Goal: Use online tool/utility: Utilize a website feature to perform a specific function

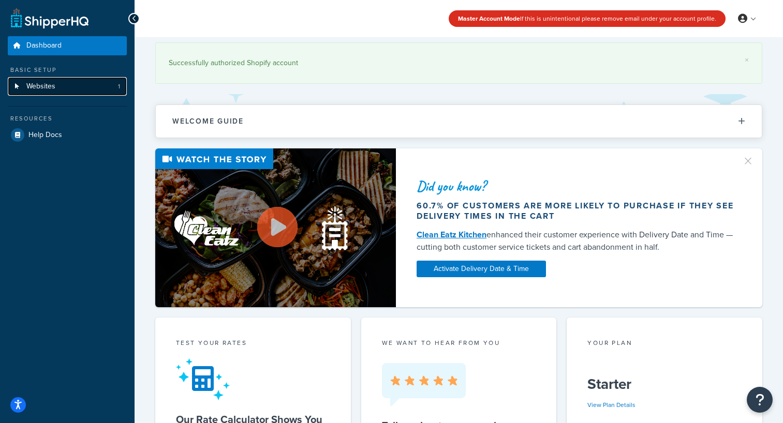
click at [61, 81] on link "Websites 1" at bounding box center [67, 86] width 119 height 19
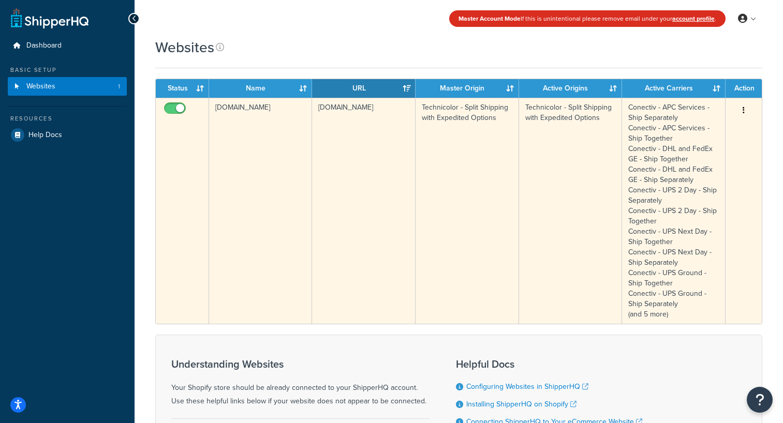
click at [745, 109] on button "button" at bounding box center [743, 110] width 14 height 17
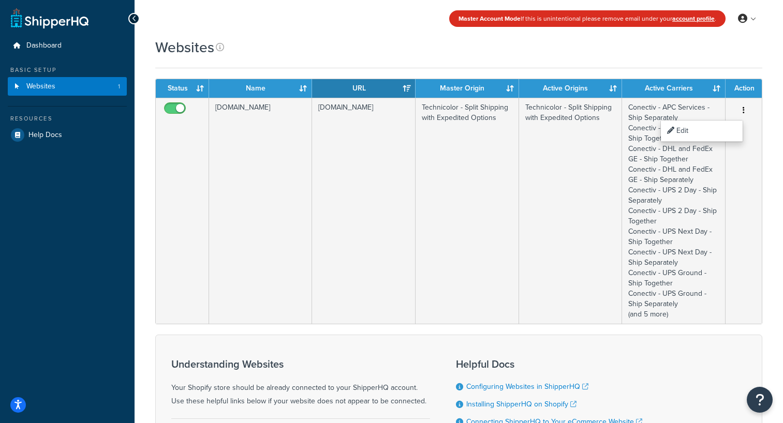
click at [772, 106] on div "Websites Contact Us Send Us A Message Contact Information Name * Email * Compan…" at bounding box center [458, 272] width 648 height 471
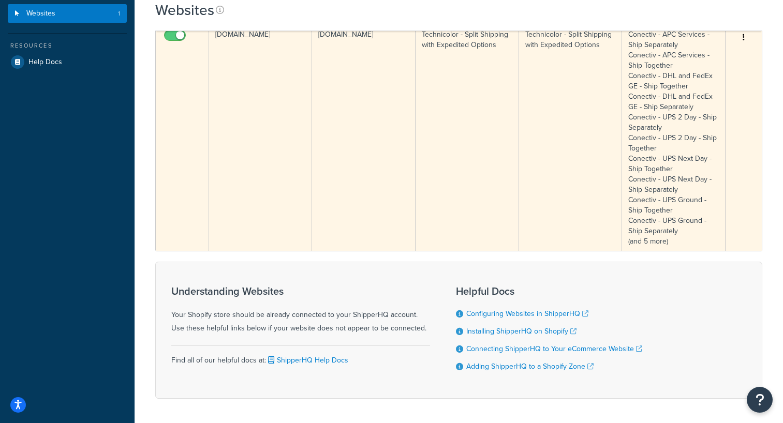
scroll to position [75, 0]
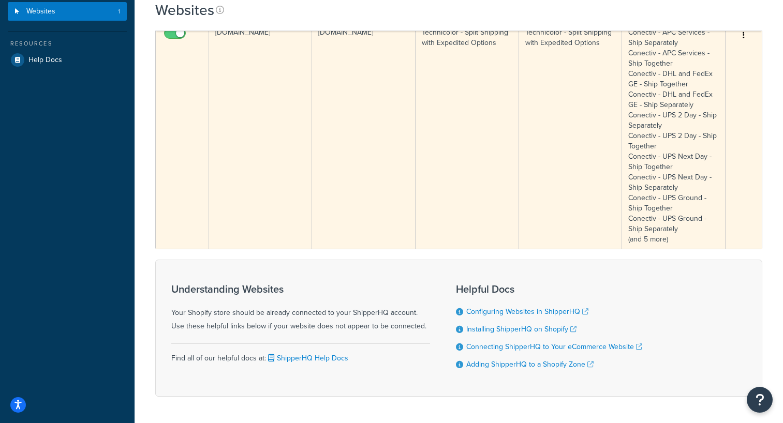
click at [655, 236] on td "Conectiv - APC Services - Ship Separately Conectiv - APC Services - Ship Togeth…" at bounding box center [673, 136] width 103 height 226
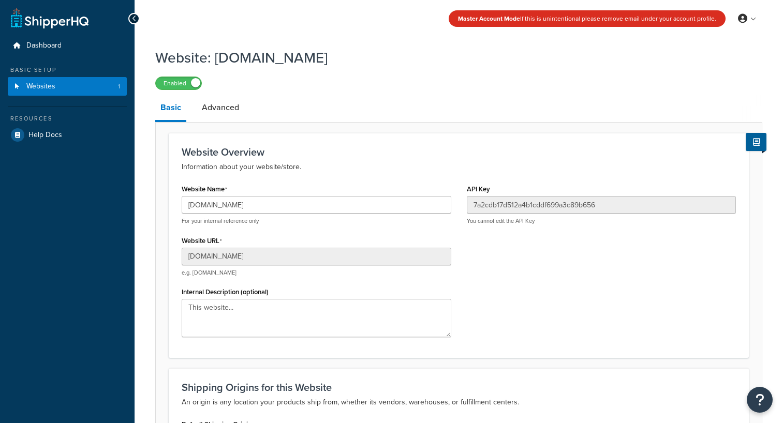
select select "86850"
click at [223, 102] on link "Advanced" at bounding box center [221, 107] width 48 height 25
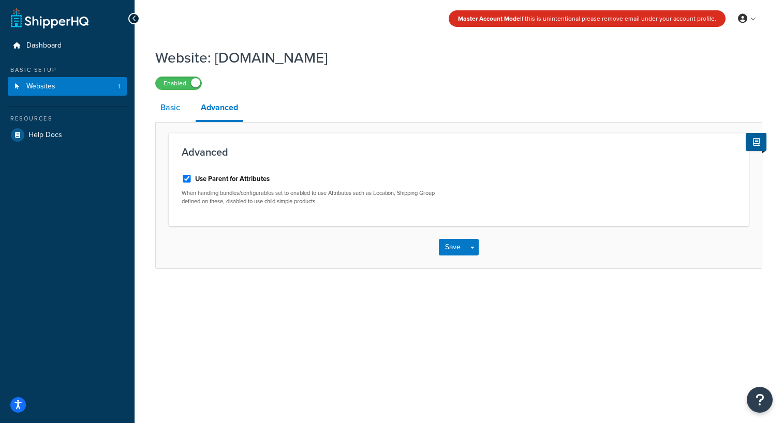
click at [168, 112] on link "Basic" at bounding box center [170, 107] width 30 height 25
select select "86850"
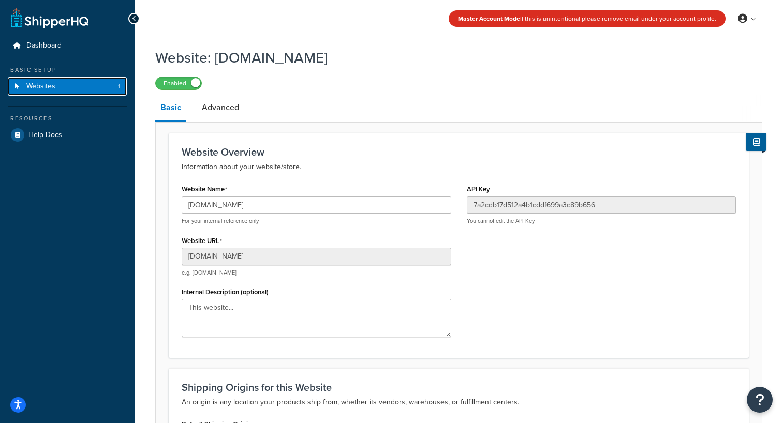
click at [52, 92] on link "Websites 1" at bounding box center [67, 86] width 119 height 19
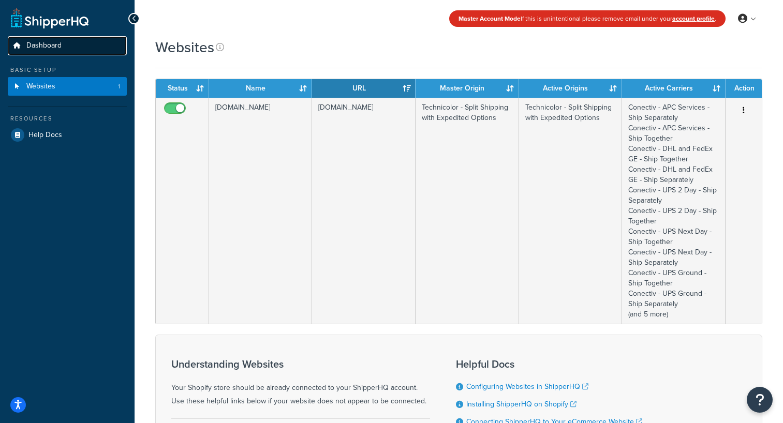
click at [39, 47] on span "Dashboard" at bounding box center [43, 45] width 35 height 9
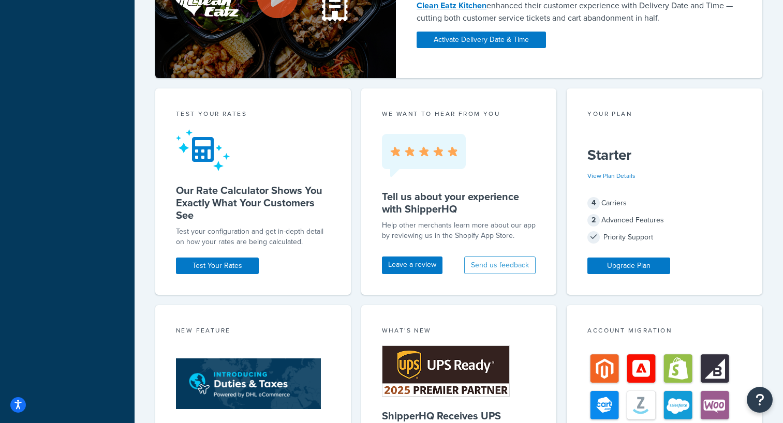
scroll to position [193, 0]
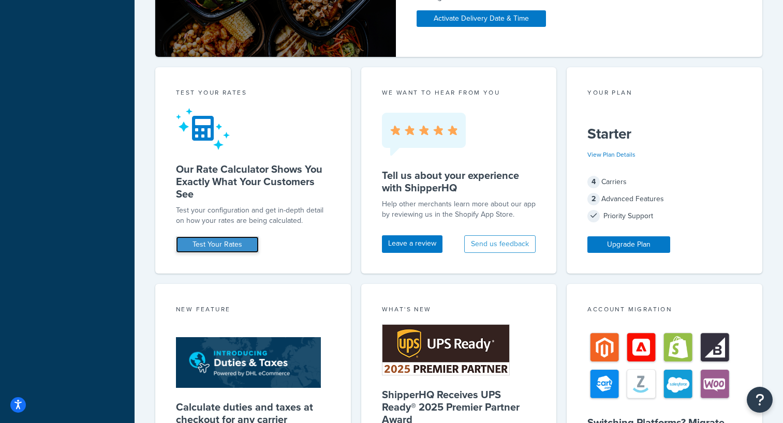
click at [238, 242] on link "Test Your Rates" at bounding box center [217, 244] width 83 height 17
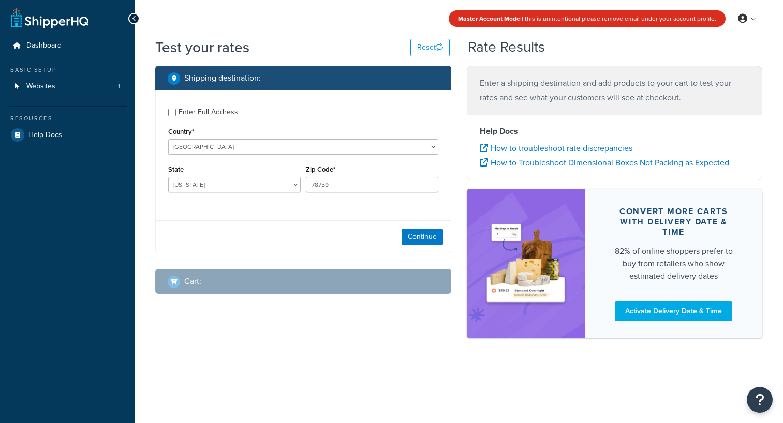
select select "[GEOGRAPHIC_DATA]"
click at [230, 149] on select "United States United Kingdom Afghanistan Åland Islands Albania Algeria American…" at bounding box center [303, 147] width 270 height 16
click at [253, 183] on select "Alabama Alaska American Samoa Arizona Arkansas Armed Forces Americas Armed Forc…" at bounding box center [234, 185] width 132 height 16
click at [425, 235] on button "Continue" at bounding box center [421, 237] width 41 height 17
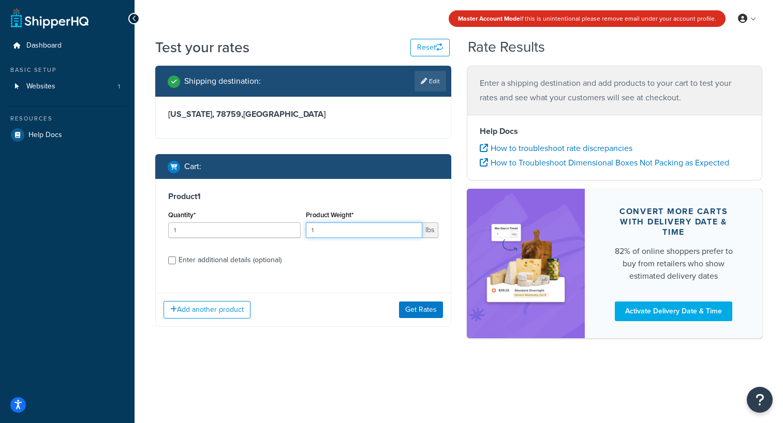
click at [376, 230] on input "1" at bounding box center [364, 230] width 116 height 16
type input "1.2"
click at [222, 262] on div "Enter additional details (optional)" at bounding box center [229, 260] width 103 height 14
click at [176, 262] on input "Enter additional details (optional)" at bounding box center [172, 261] width 8 height 8
checkbox input "true"
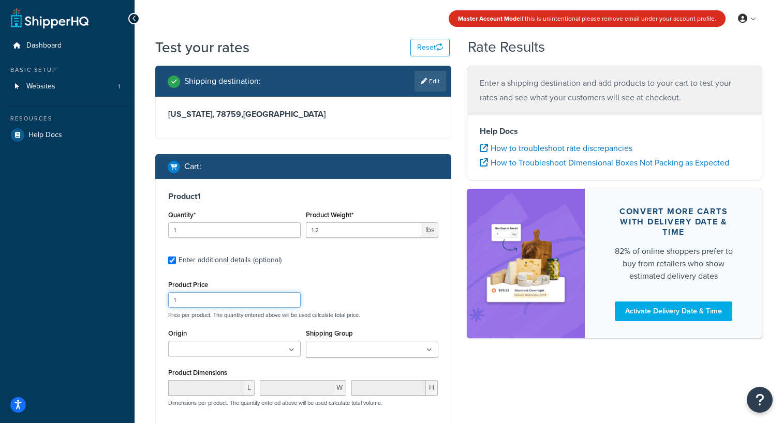
click at [261, 295] on input "1" at bounding box center [234, 300] width 132 height 16
type input "1125.00"
click at [353, 345] on input "Shipping Group" at bounding box center [355, 349] width 92 height 11
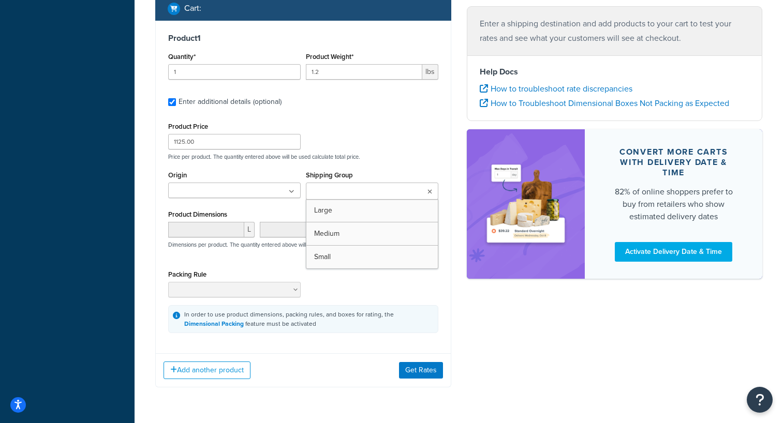
scroll to position [159, 0]
click at [285, 196] on ul at bounding box center [234, 190] width 132 height 16
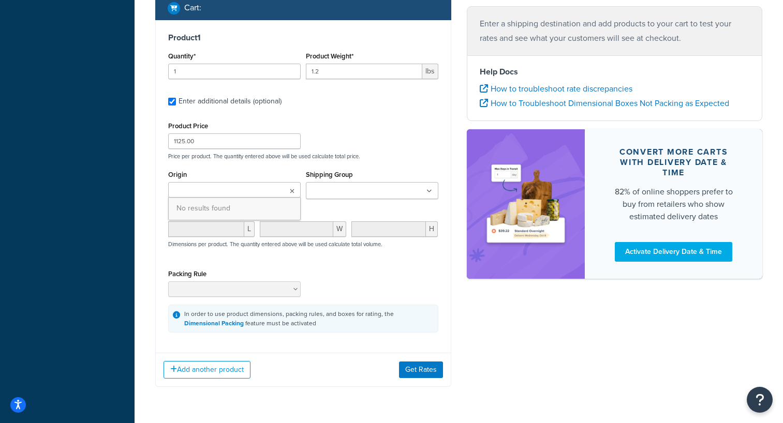
click at [340, 183] on ul at bounding box center [372, 190] width 132 height 17
click at [357, 161] on div "Product Price 1125.00 Price per product. The quantity entered above will be use…" at bounding box center [303, 226] width 270 height 214
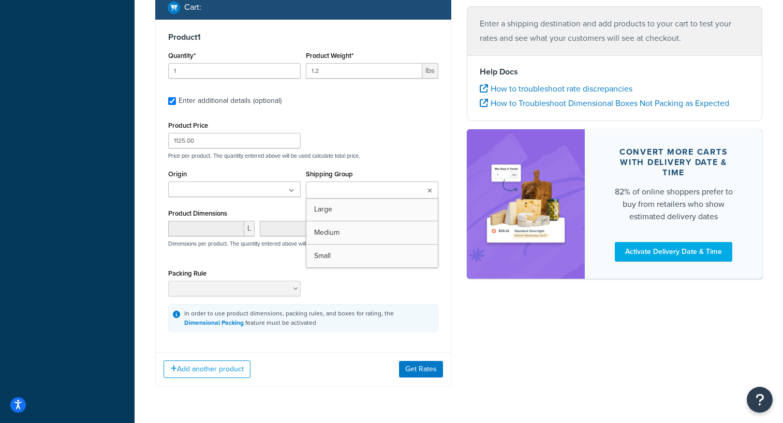
click at [425, 194] on ul at bounding box center [372, 190] width 132 height 17
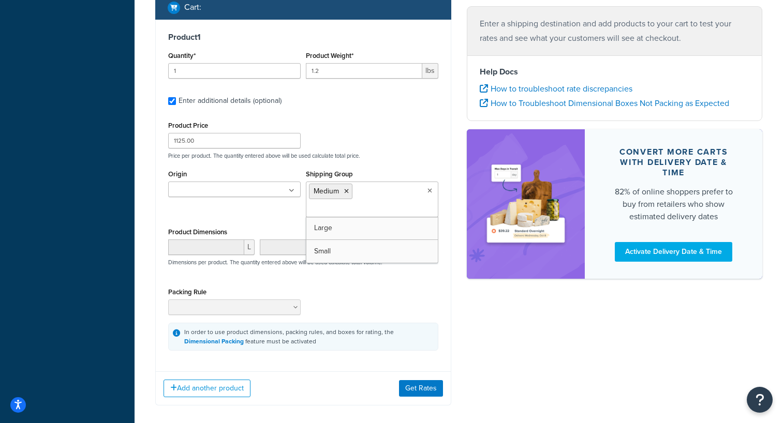
click at [267, 221] on div "Origin No results found Shipping Group Medium Large Small" at bounding box center [303, 196] width 275 height 58
click at [410, 195] on ul "Medium" at bounding box center [372, 200] width 132 height 36
click at [246, 192] on ul at bounding box center [234, 190] width 132 height 16
click at [247, 191] on ul at bounding box center [234, 190] width 132 height 16
click at [418, 389] on button "Get Rates" at bounding box center [421, 388] width 44 height 17
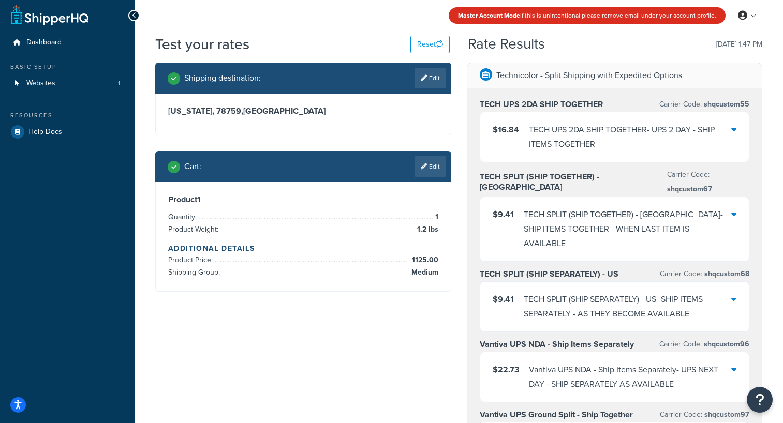
scroll to position [0, 0]
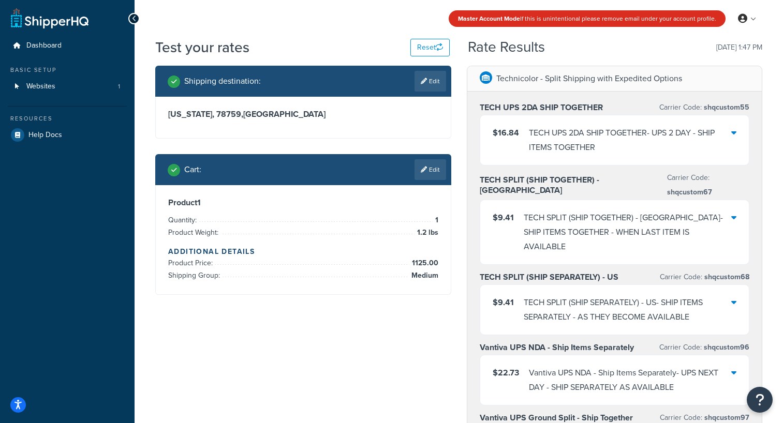
click at [733, 133] on icon at bounding box center [733, 132] width 5 height 8
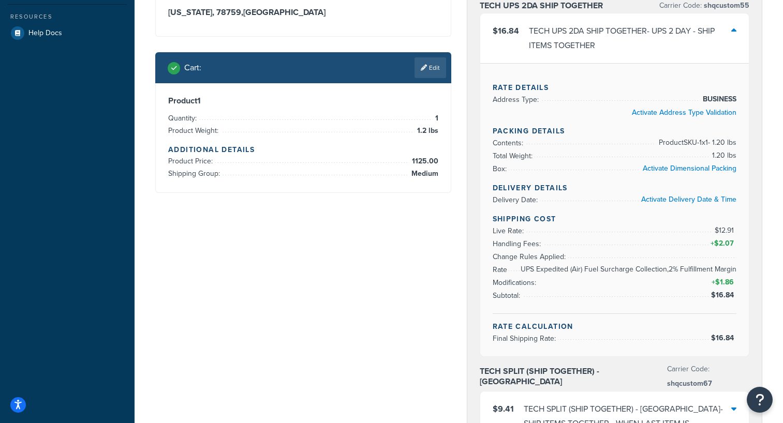
scroll to position [103, 0]
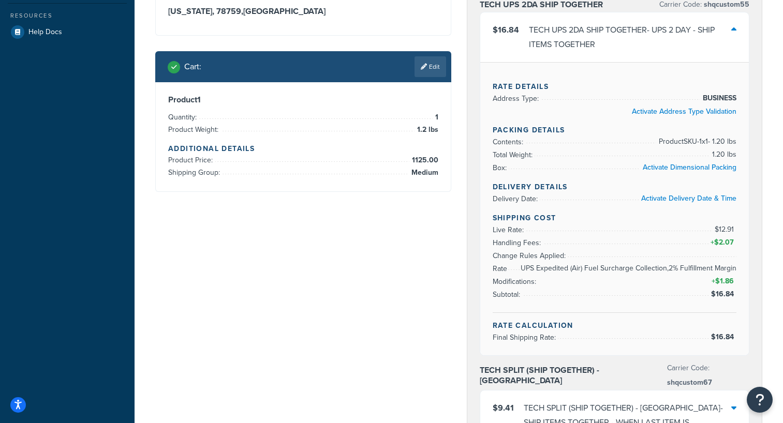
click at [739, 27] on div "$16.84 TECH UPS 2DA SHIP TOGETHER - UPS 2 DAY - SHIP ITEMS TOGETHER" at bounding box center [614, 37] width 269 height 50
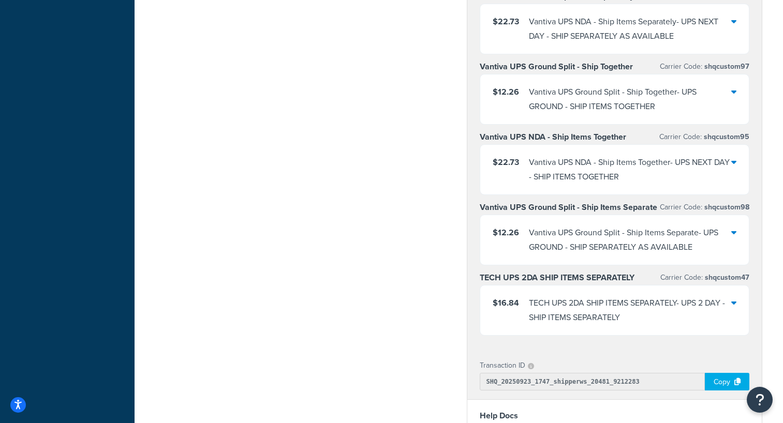
scroll to position [392, 0]
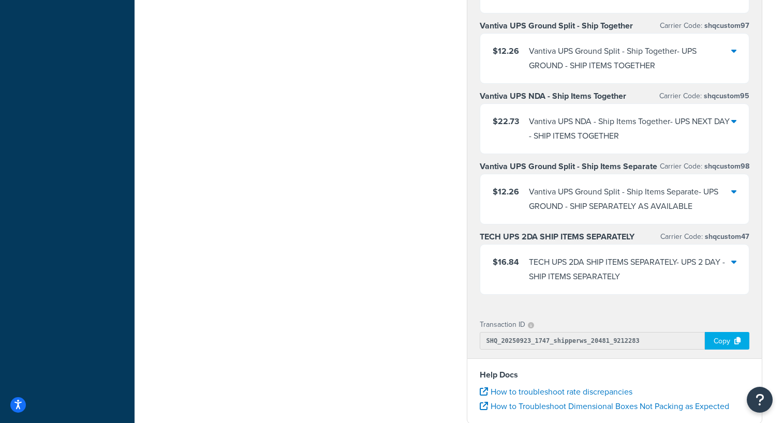
click at [733, 117] on icon at bounding box center [733, 121] width 5 height 8
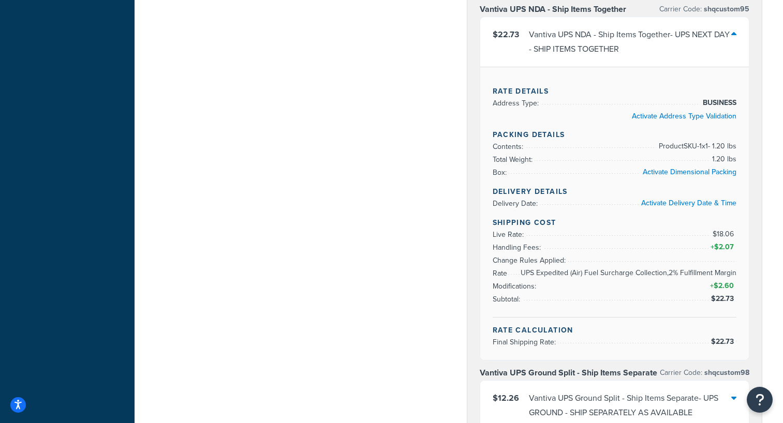
scroll to position [480, 0]
